Goal: Task Accomplishment & Management: Complete application form

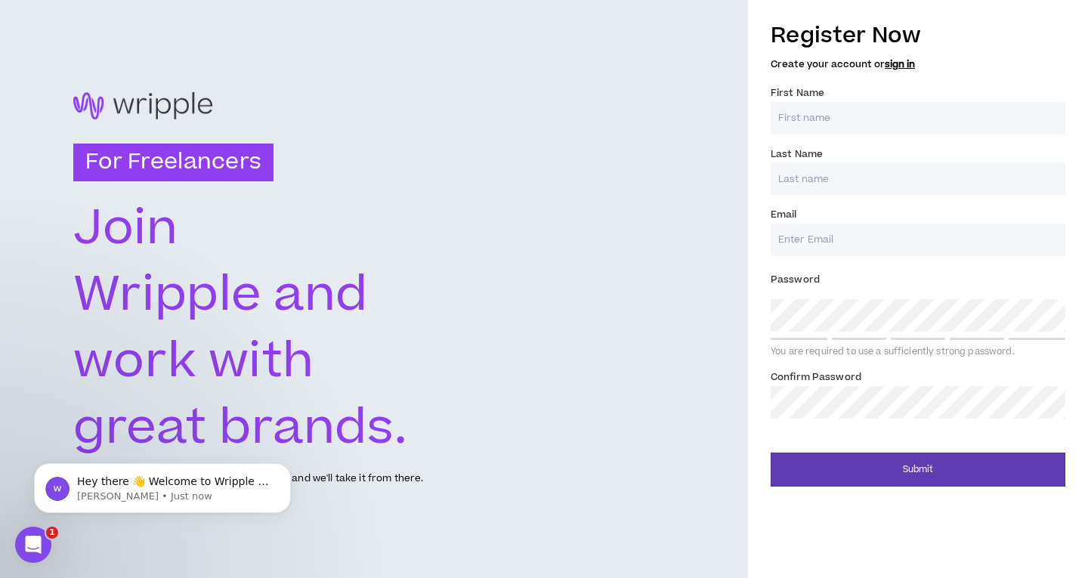
click at [808, 122] on input "First Name *" at bounding box center [918, 118] width 295 height 32
type input "POLNENI"
type input "[PERSON_NAME]"
type input "[EMAIL_ADDRESS][DOMAIN_NAME]"
type input "[PERSON_NAME]"
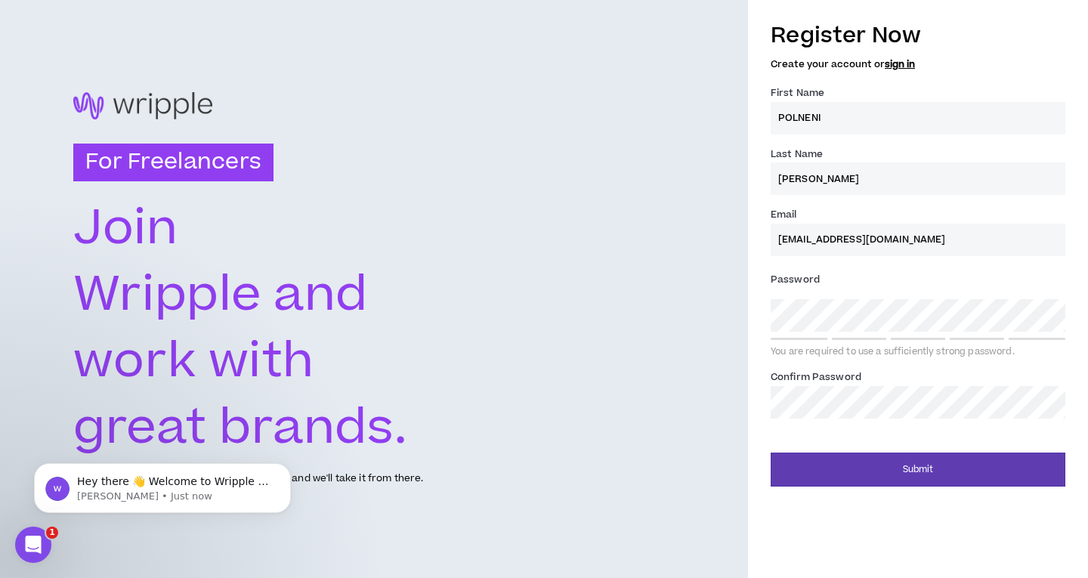
type input "[EMAIL_ADDRESS][DOMAIN_NAME]"
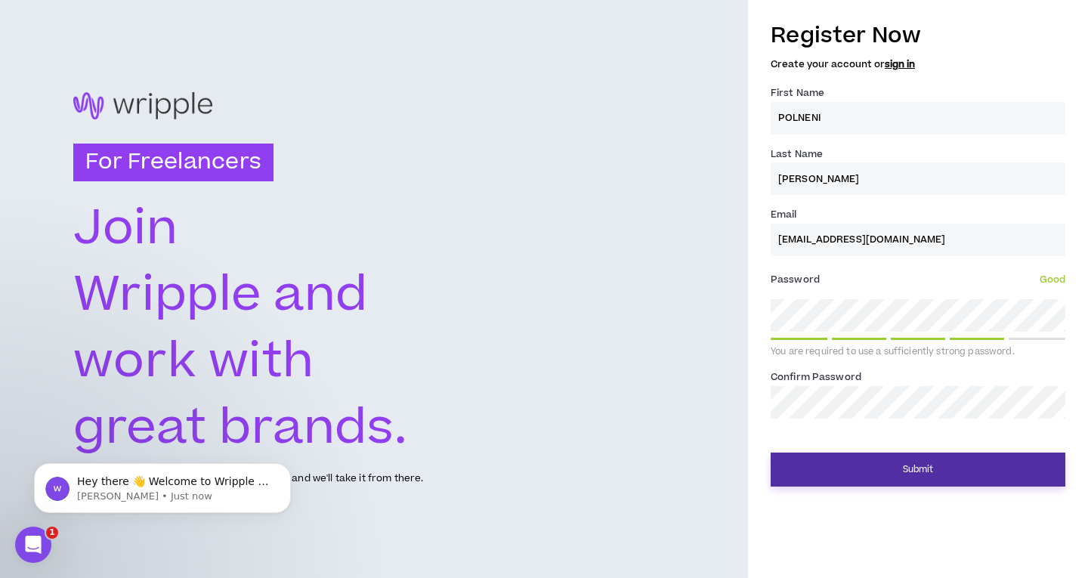
click at [892, 473] on button "Submit" at bounding box center [918, 470] width 295 height 34
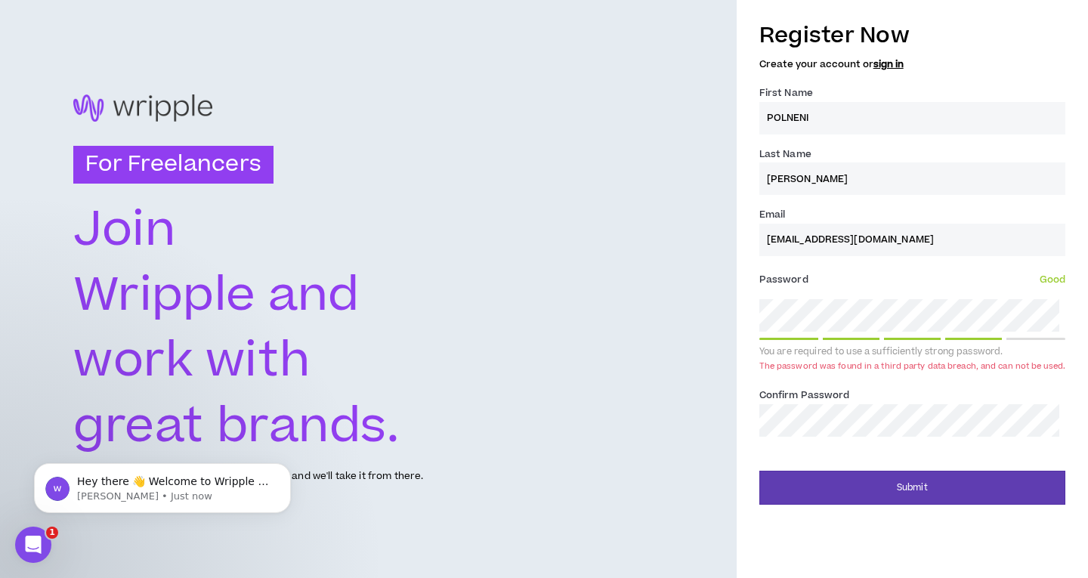
click at [897, 397] on div "Confirm Password *" at bounding box center [912, 411] width 306 height 49
click at [673, 338] on div "For Freelancers [PERSON_NAME] and work with great brands. Tell us about your ex…" at bounding box center [544, 289] width 1088 height 578
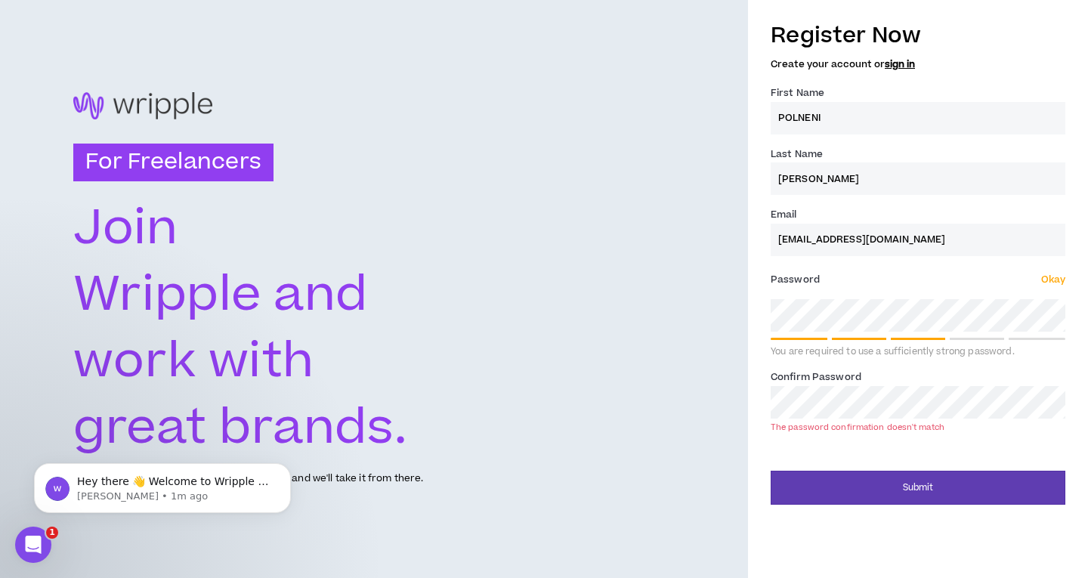
click at [610, 343] on div "For Freelancers [PERSON_NAME] and work with great brands. Tell us about your ex…" at bounding box center [544, 289] width 1088 height 578
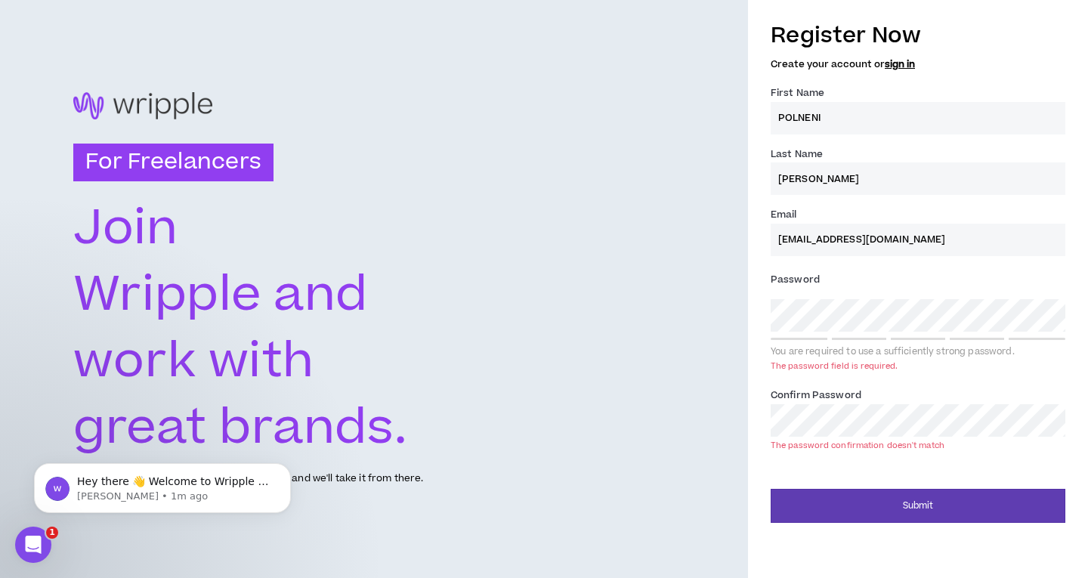
click at [599, 294] on div "For Freelancers [PERSON_NAME] and work with great brands. Tell us about your ex…" at bounding box center [374, 289] width 748 height 578
click at [613, 440] on div "For Freelancers [PERSON_NAME] and work with great brands. Tell us about your ex…" at bounding box center [544, 289] width 1088 height 578
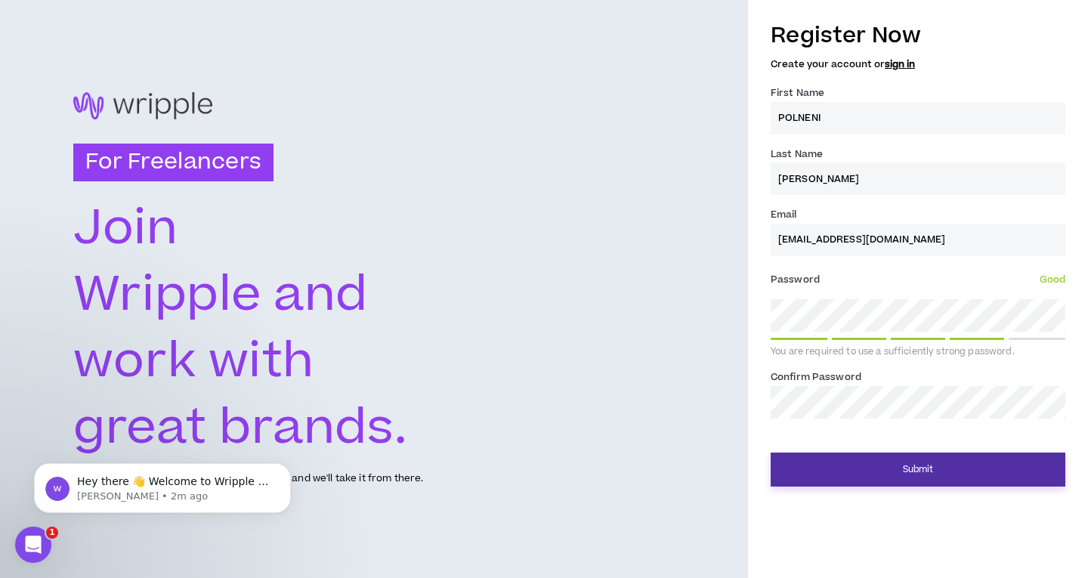
click at [927, 468] on button "Submit" at bounding box center [918, 470] width 295 height 34
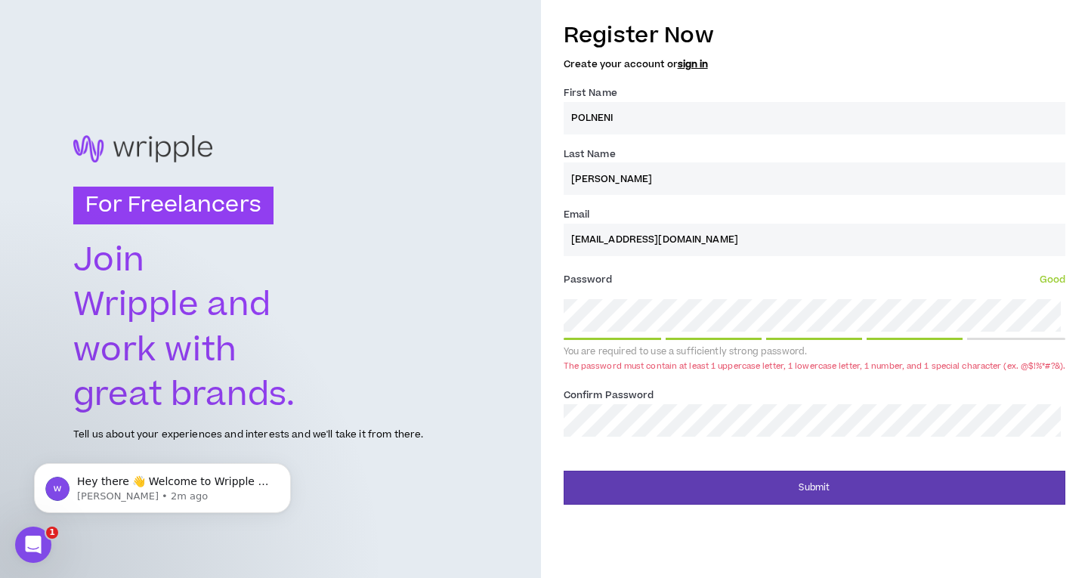
click at [430, 345] on div "For Freelancers [PERSON_NAME] and work with great brands. Tell us about your ex…" at bounding box center [544, 289] width 1088 height 578
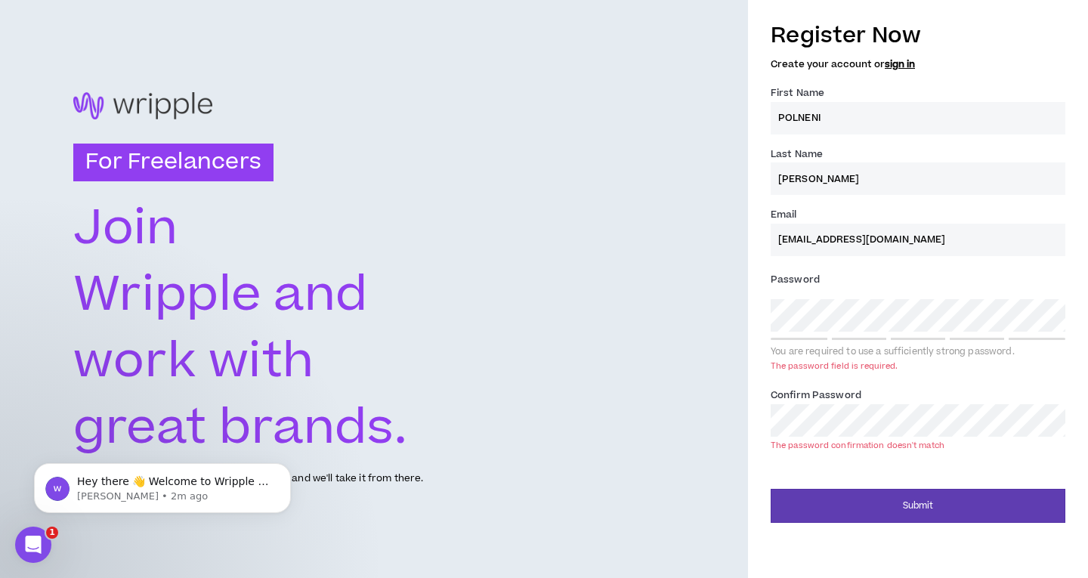
click at [565, 358] on div "For Freelancers [PERSON_NAME] and work with great brands. Tell us about your ex…" at bounding box center [374, 289] width 748 height 578
click at [642, 438] on div "For Freelancers [PERSON_NAME] and work with great brands. Tell us about your ex…" at bounding box center [544, 289] width 1088 height 578
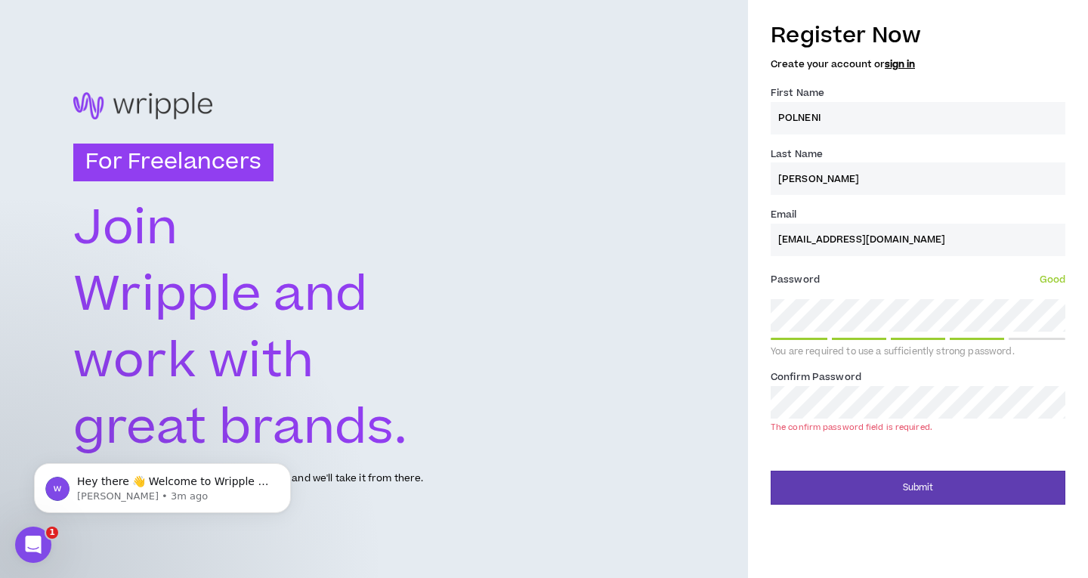
click at [625, 352] on div "For Freelancers [PERSON_NAME] and work with great brands. Tell us about your ex…" at bounding box center [544, 289] width 1088 height 578
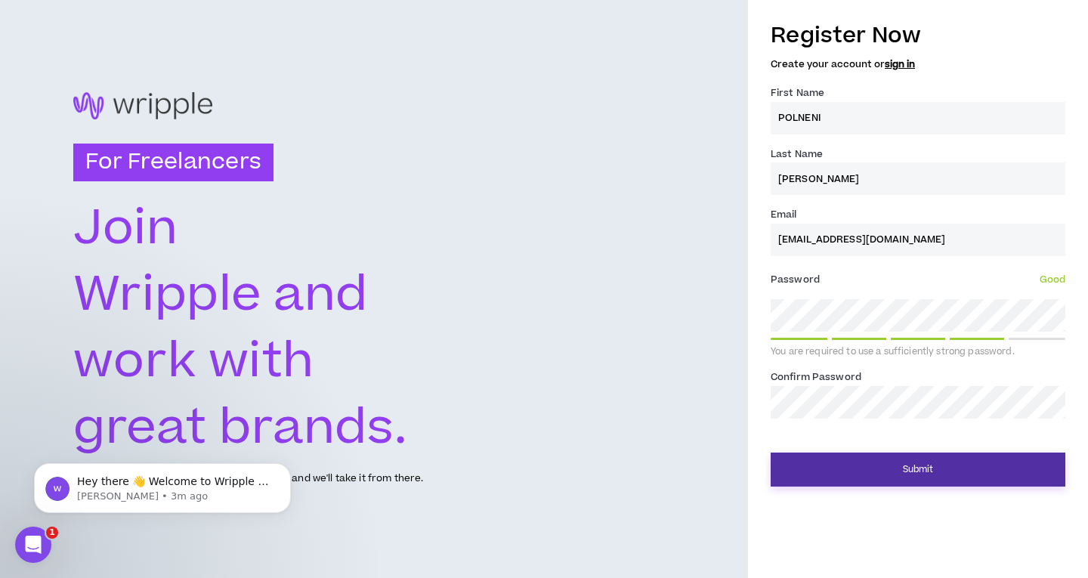
click at [890, 475] on button "Submit" at bounding box center [918, 470] width 295 height 34
